Goal: Information Seeking & Learning: Learn about a topic

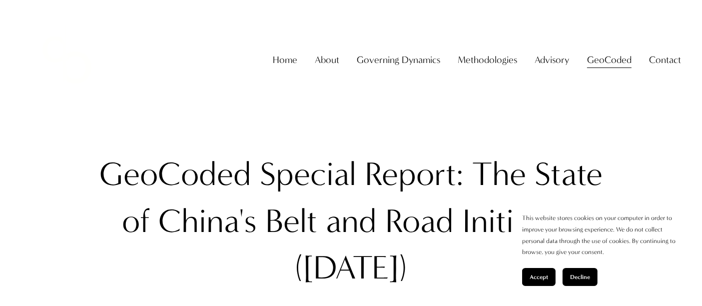
click at [535, 282] on button "Accept" at bounding box center [538, 277] width 33 height 18
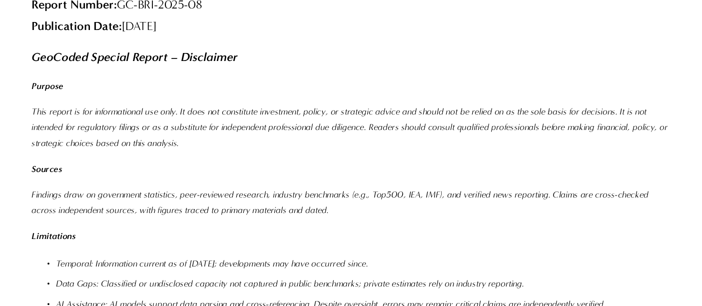
scroll to position [11913, 0]
click at [260, 189] on div "GeoCoded Special Report synthesizes primary-source intelligence from Green Fina…" at bounding box center [351, 155] width 538 height 560
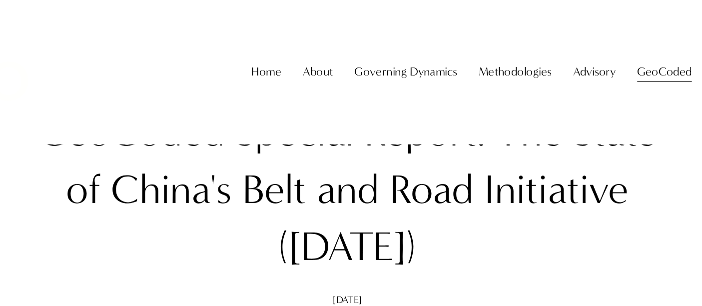
scroll to position [0, 0]
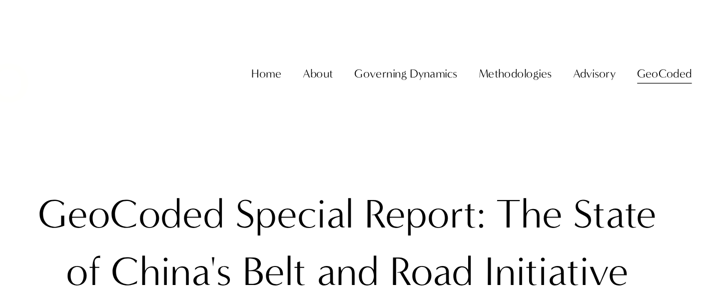
drag, startPoint x: 246, startPoint y: 138, endPoint x: 93, endPoint y: 180, distance: 158.7
click at [236, 192] on h1 "GeoCoded Special Report: The State of China's Belt and Road Initiative ([DATE])" at bounding box center [350, 221] width 521 height 140
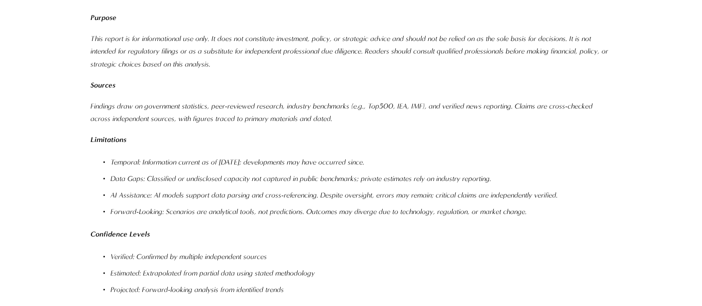
scroll to position [11966, 0]
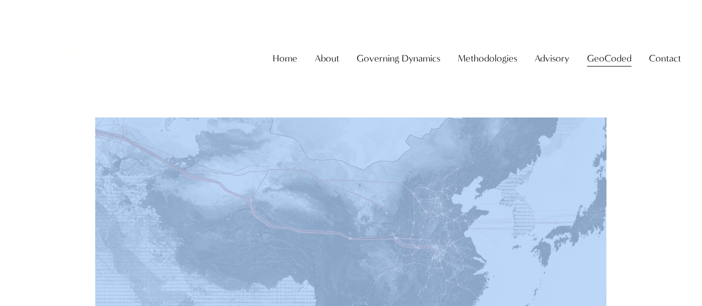
scroll to position [0, 0]
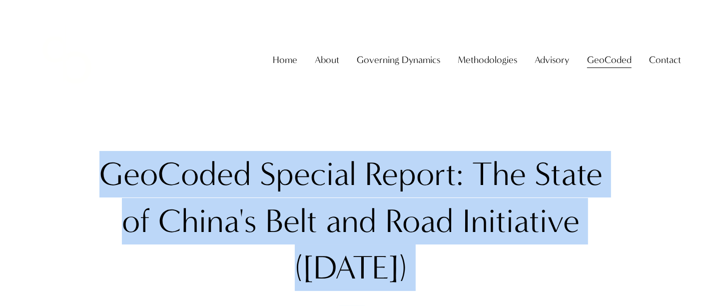
drag, startPoint x: 247, startPoint y: 132, endPoint x: 32, endPoint y: 167, distance: 217.3
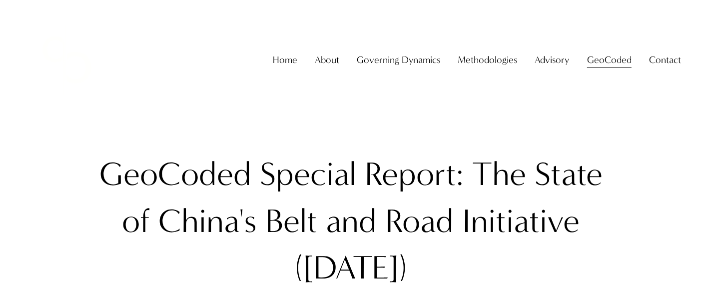
click at [141, 82] on div "Home About About The Firm [PERSON_NAME] Governing Dynamics" at bounding box center [351, 60] width 660 height 92
